Goal: Information Seeking & Learning: Learn about a topic

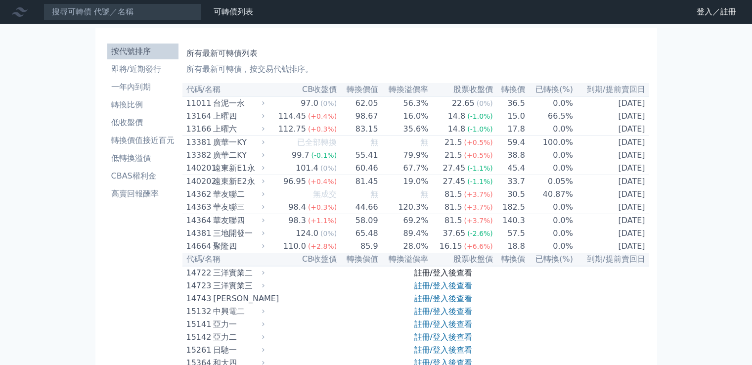
click at [421, 268] on link "註冊/登入後查看" at bounding box center [443, 272] width 58 height 9
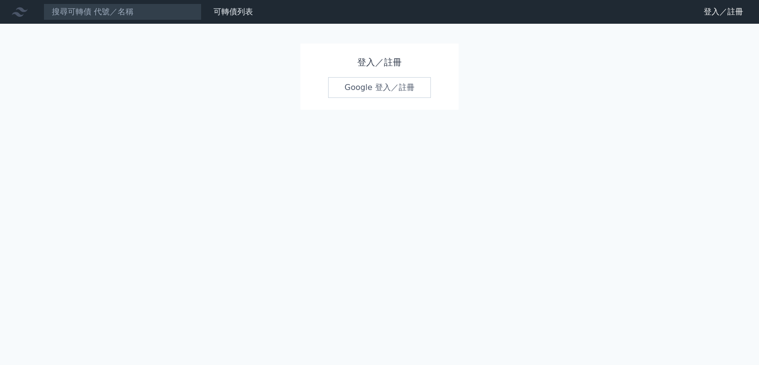
click at [368, 88] on link "Google 登入／註冊" at bounding box center [379, 87] width 103 height 21
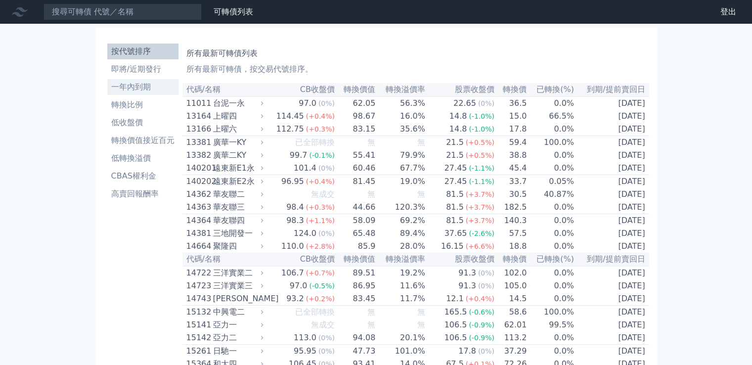
click at [138, 91] on li "一年內到期" at bounding box center [142, 87] width 71 height 12
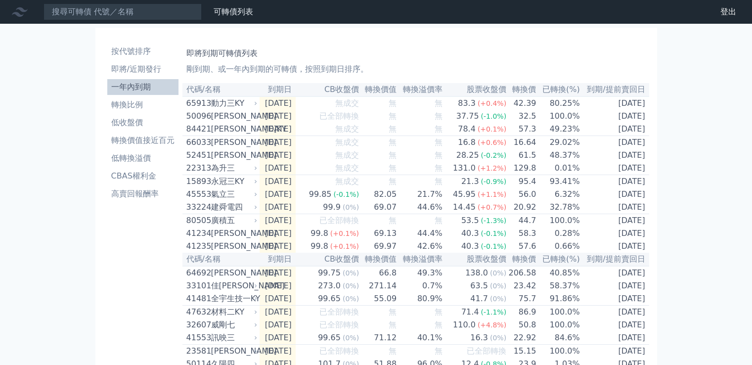
click at [295, 92] on th "到期日" at bounding box center [277, 89] width 36 height 13
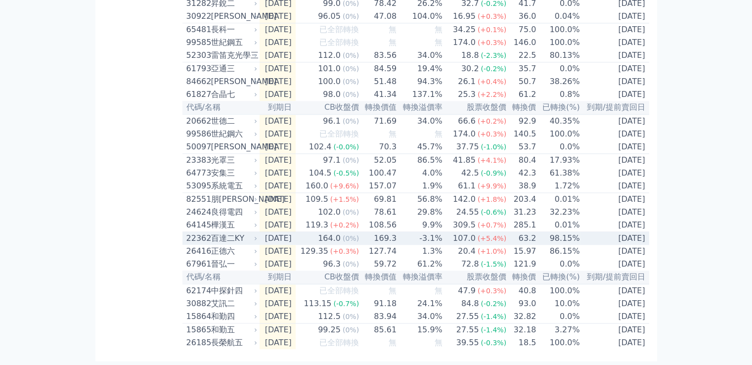
scroll to position [1455, 0]
